Goal: Check status: Check status

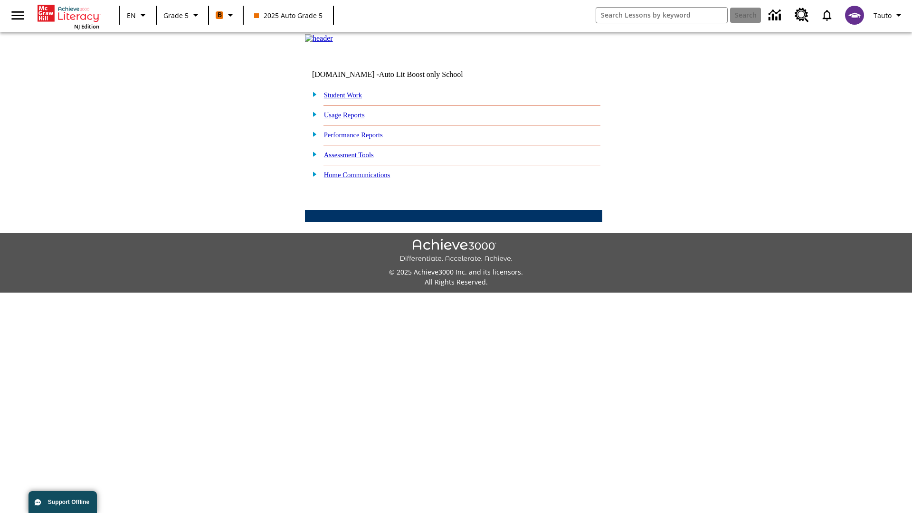
click at [349, 99] on link "Student Work" at bounding box center [343, 95] width 38 height 8
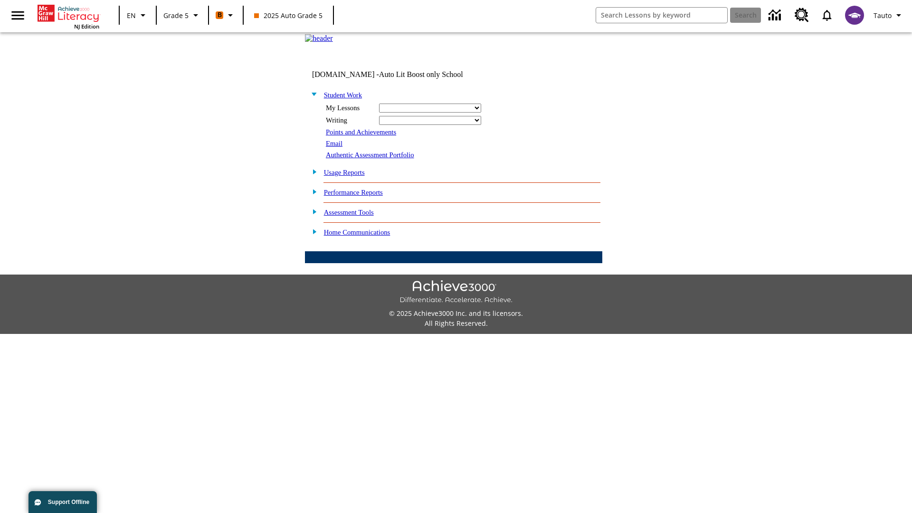
select select "/options/reports/?report_id=12&atype=4&section=2"
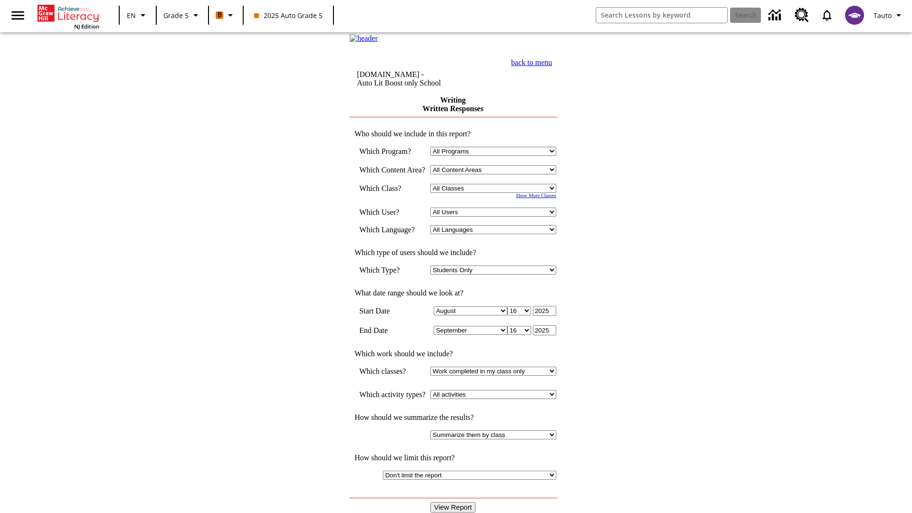
click at [496, 193] on select "Select a Class: All Classes 2025 Auto Grade 5 OL 2025 Auto Grade 6" at bounding box center [493, 188] width 126 height 9
select select "11133131"
